Goal: Find specific page/section: Find specific page/section

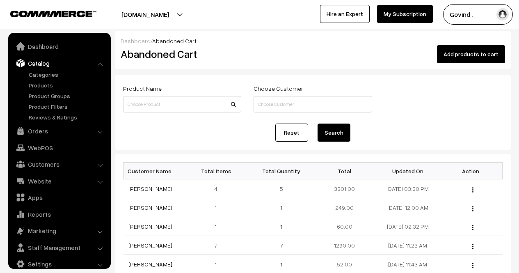
scroll to position [15, 0]
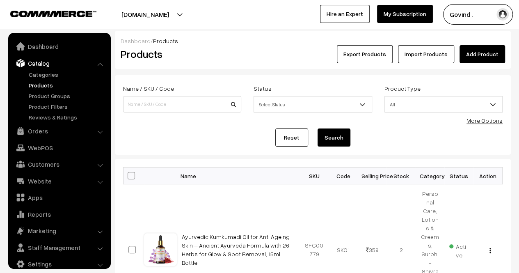
scroll to position [10, 0]
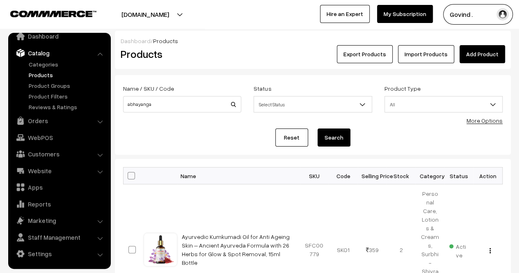
type input "abhayanga"
click at [318, 128] on button "Search" at bounding box center [334, 137] width 33 height 18
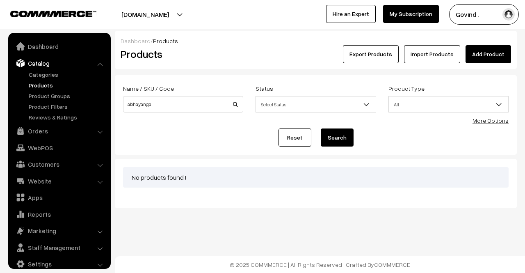
scroll to position [10, 0]
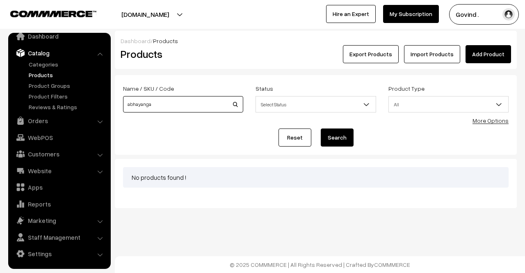
click at [162, 98] on input "abhayanga" at bounding box center [183, 104] width 120 height 16
type input "a"
type input "massage"
click at [321, 128] on button "Search" at bounding box center [337, 137] width 33 height 18
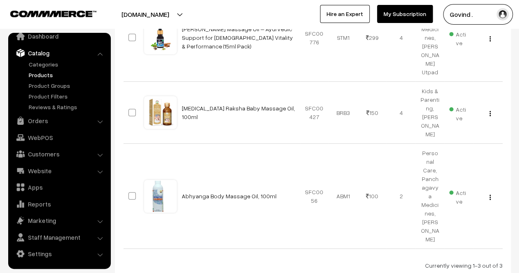
scroll to position [239, 0]
